Goal: Communication & Community: Answer question/provide support

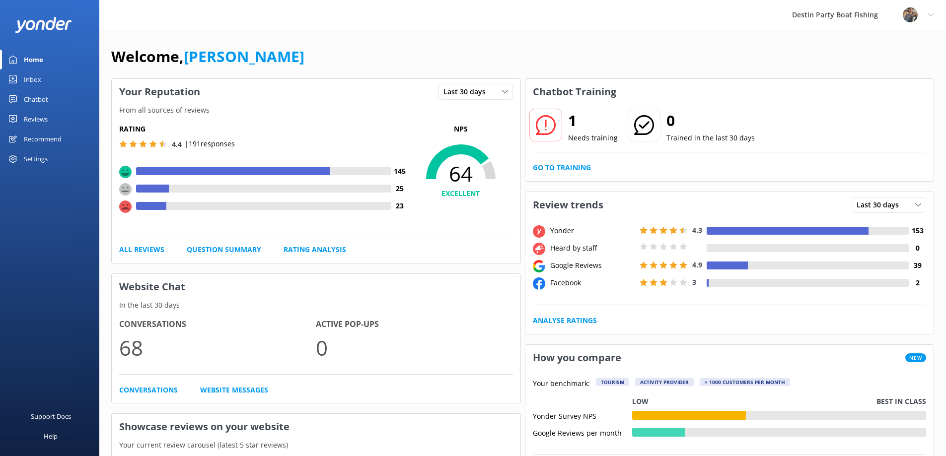
click at [30, 77] on div "Inbox" at bounding box center [32, 80] width 17 height 20
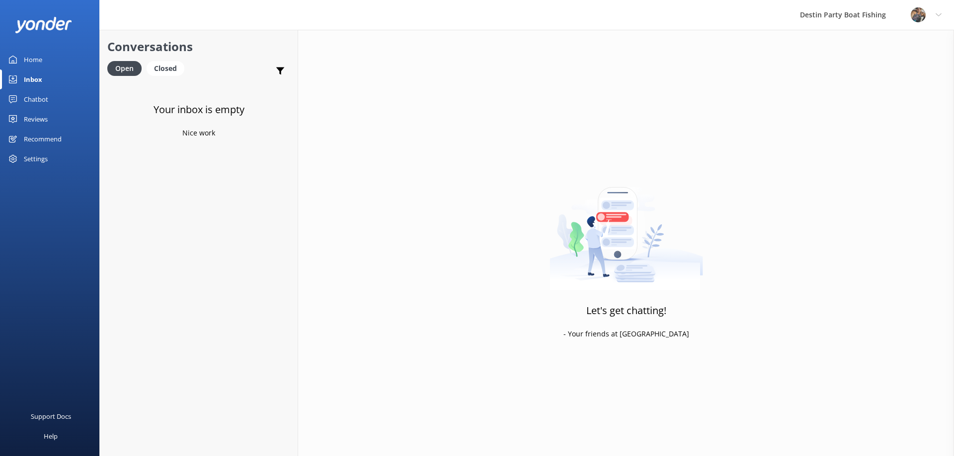
click at [35, 76] on div "Inbox" at bounding box center [33, 80] width 18 height 20
click at [35, 81] on div "Inbox" at bounding box center [33, 80] width 18 height 20
click at [166, 69] on div "Closed" at bounding box center [166, 68] width 38 height 15
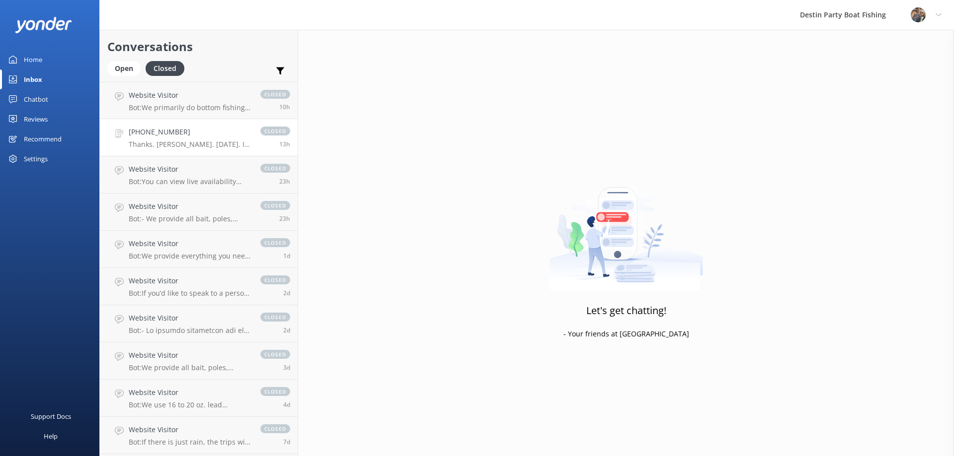
click at [157, 128] on h4 "[PHONE_NUMBER]" at bounding box center [190, 132] width 122 height 11
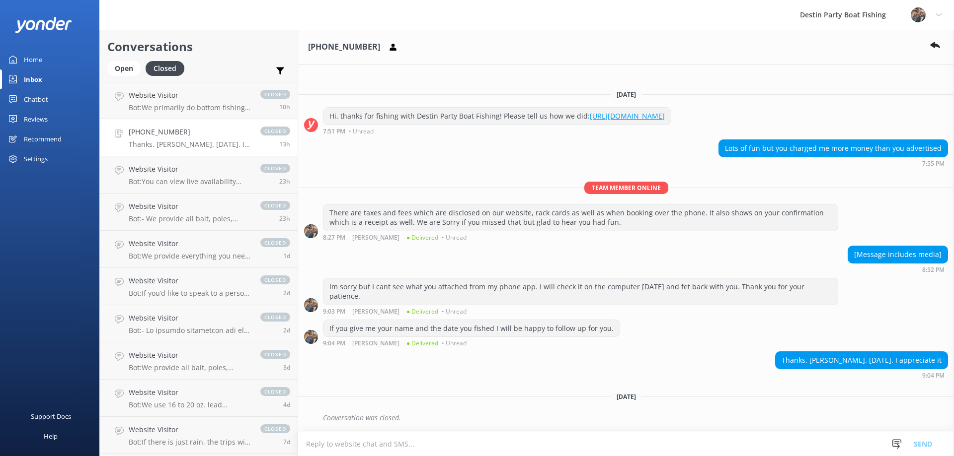
click at [896, 254] on div "[Message includes media]" at bounding box center [897, 254] width 99 height 17
click at [367, 449] on textarea at bounding box center [626, 444] width 656 height 24
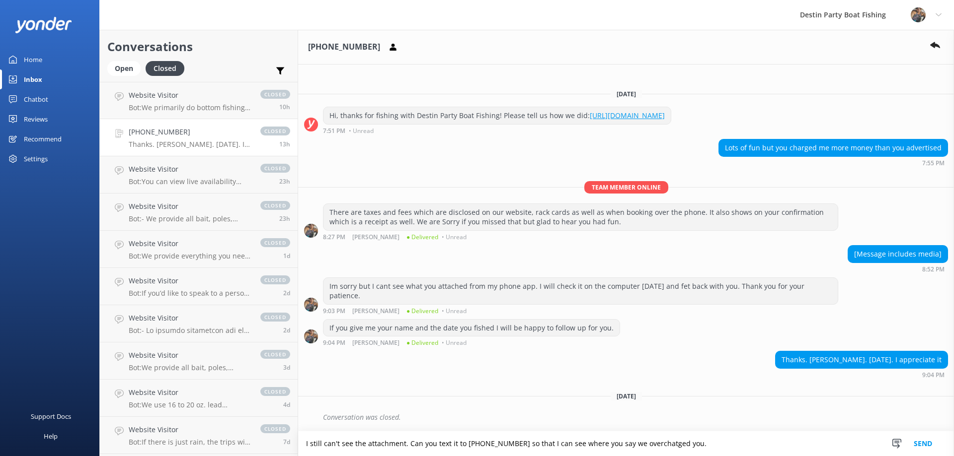
click at [649, 446] on textarea "I still can't see the attachment. Can you text it to [PHONE_NUMBER] so that I c…" at bounding box center [626, 444] width 656 height 25
click at [654, 442] on textarea "I still can't see the attachment. Can you text it to [PHONE_NUMBER] so that I c…" at bounding box center [626, 444] width 656 height 25
click at [651, 443] on textarea "I still can't see the attachment. Can you text it to [PHONE_NUMBER] so that I c…" at bounding box center [626, 444] width 656 height 25
type textarea "I still can't see the attachment. Can you text it to [PHONE_NUMBER] so that I c…"
click at [922, 445] on button "Send" at bounding box center [922, 444] width 37 height 25
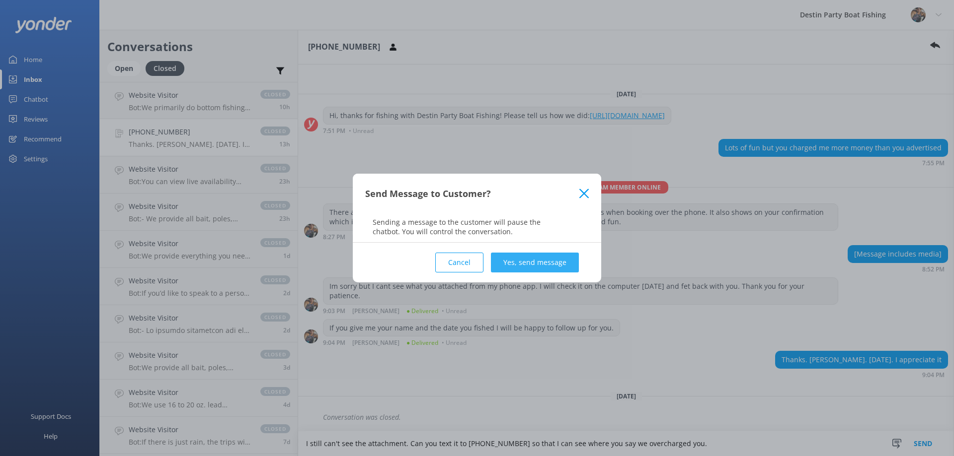
click at [546, 267] on button "Yes, send message" at bounding box center [535, 263] width 88 height 20
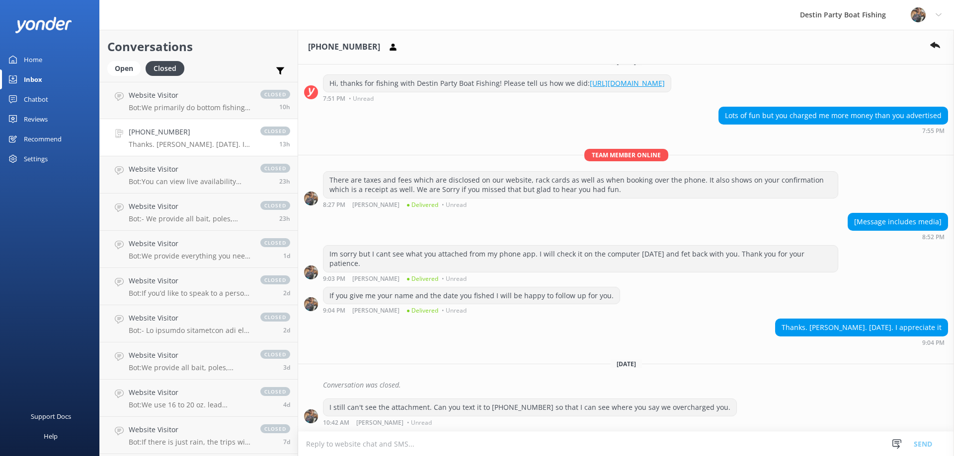
scroll to position [25, 0]
